Goal: Task Accomplishment & Management: Manage account settings

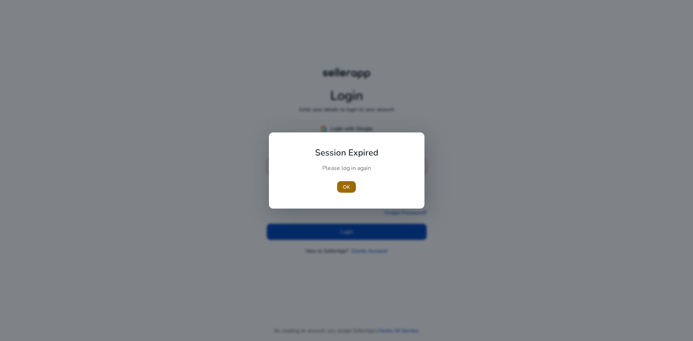
type input "**********"
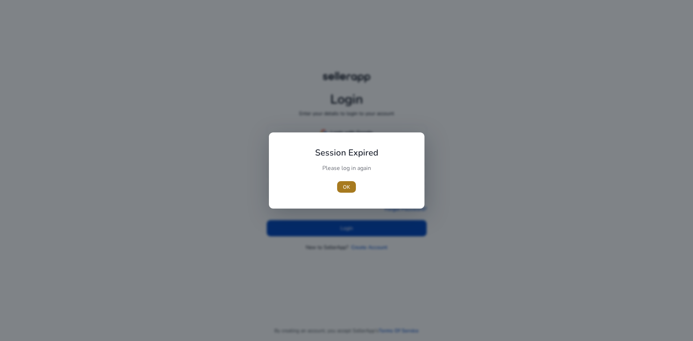
click at [349, 186] on span "OK" at bounding box center [346, 187] width 7 height 8
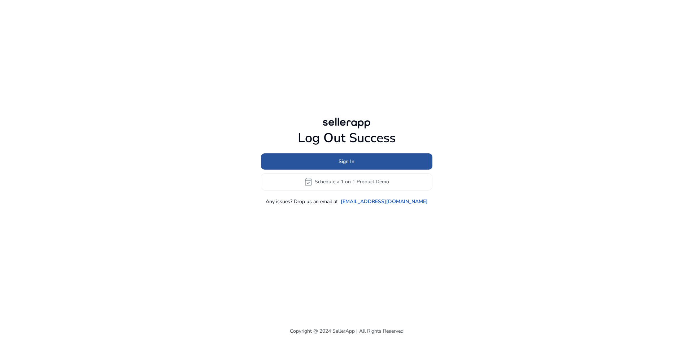
click at [339, 162] on span "Sign In" at bounding box center [347, 162] width 16 height 8
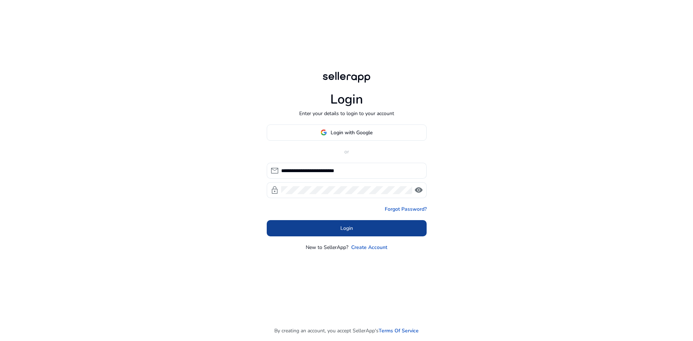
click at [341, 229] on span "Login" at bounding box center [347, 229] width 13 height 8
